Goal: Task Accomplishment & Management: Manage account settings

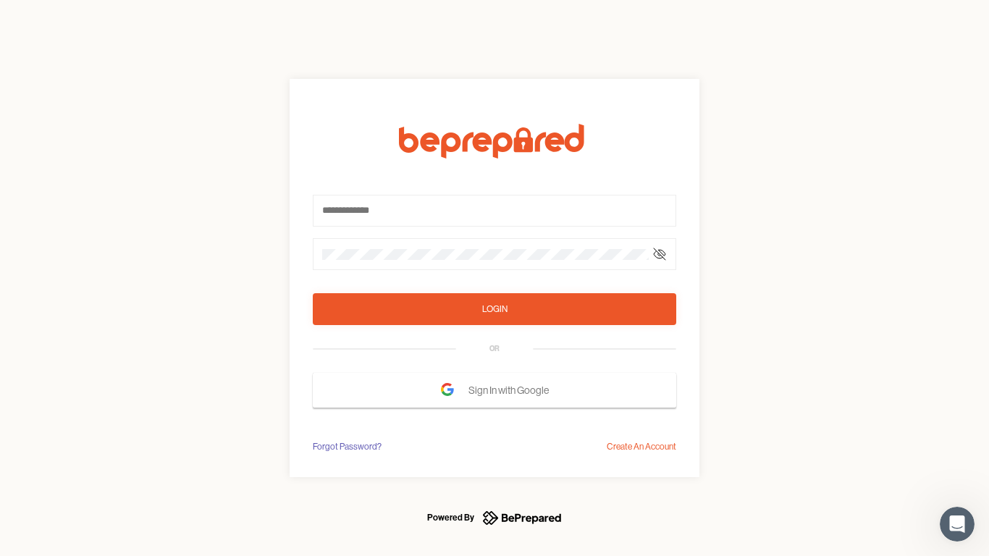
click at [495, 278] on form "Login OR Sign In with Google" at bounding box center [495, 266] width 364 height 284
click at [660, 254] on icon at bounding box center [660, 254] width 12 height 12
click at [495, 309] on div "Login" at bounding box center [494, 309] width 25 height 14
click at [495, 390] on span "Sign In with Google" at bounding box center [513, 390] width 88 height 26
click at [346, 447] on div "Forgot Password?" at bounding box center [347, 447] width 69 height 14
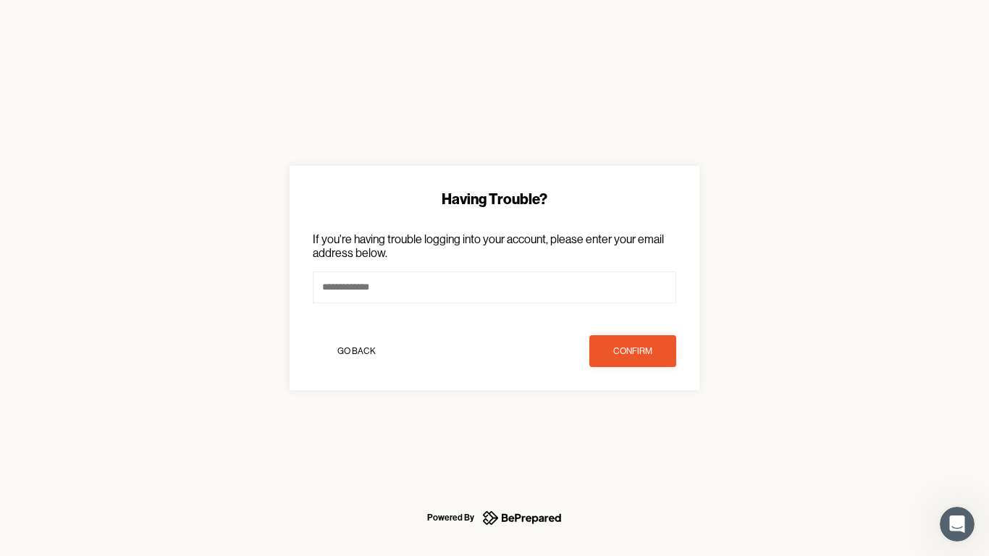
click at [642, 447] on div "Having Trouble? If you're having trouble logging into your account, please ente…" at bounding box center [494, 278] width 989 height 556
click at [957, 524] on icon "Open Intercom Messenger" at bounding box center [958, 525] width 24 height 24
